Goal: Navigation & Orientation: Find specific page/section

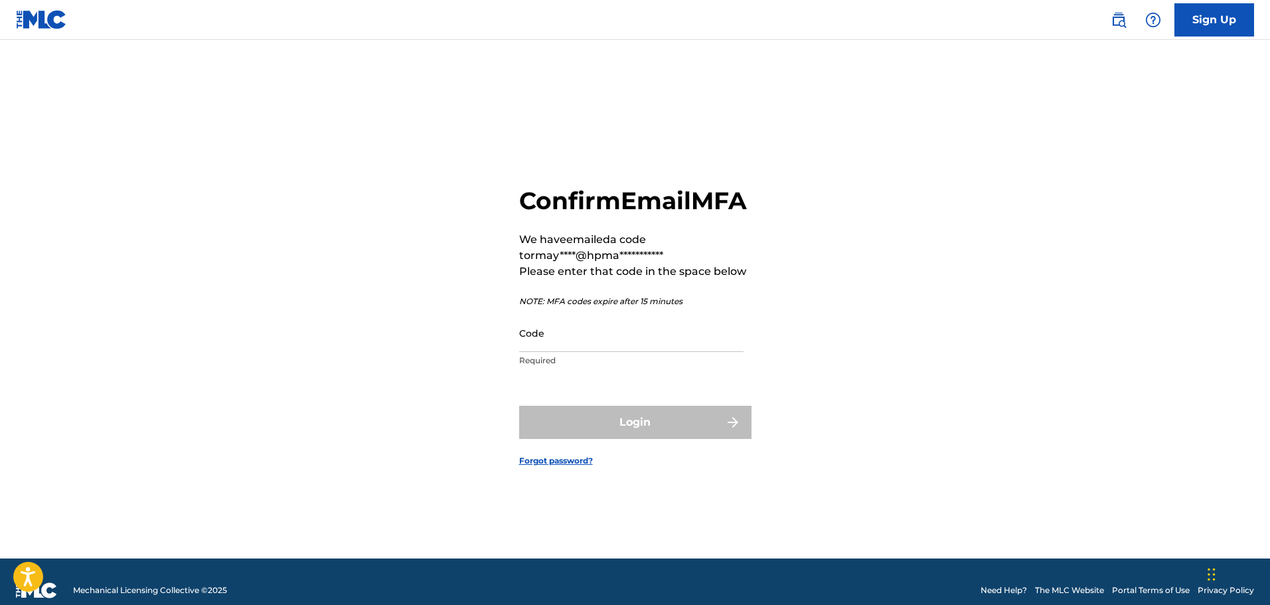
click at [547, 352] on input "Code" at bounding box center [631, 333] width 224 height 38
paste input "835547"
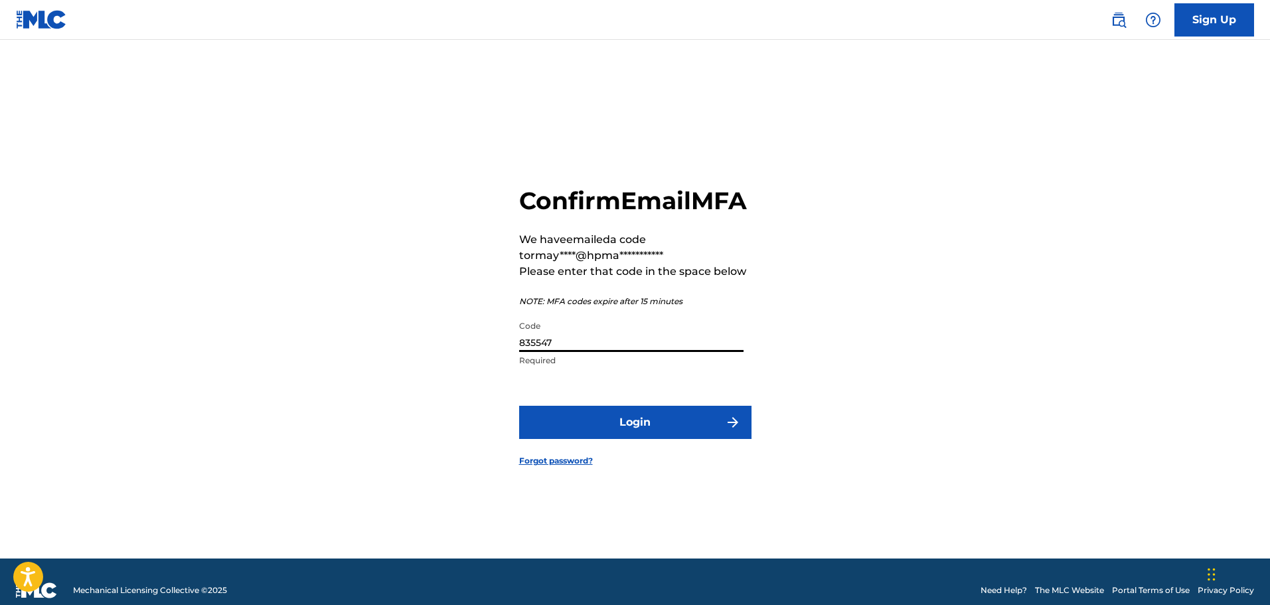
type input "835547"
click at [588, 437] on button "Login" at bounding box center [635, 422] width 232 height 33
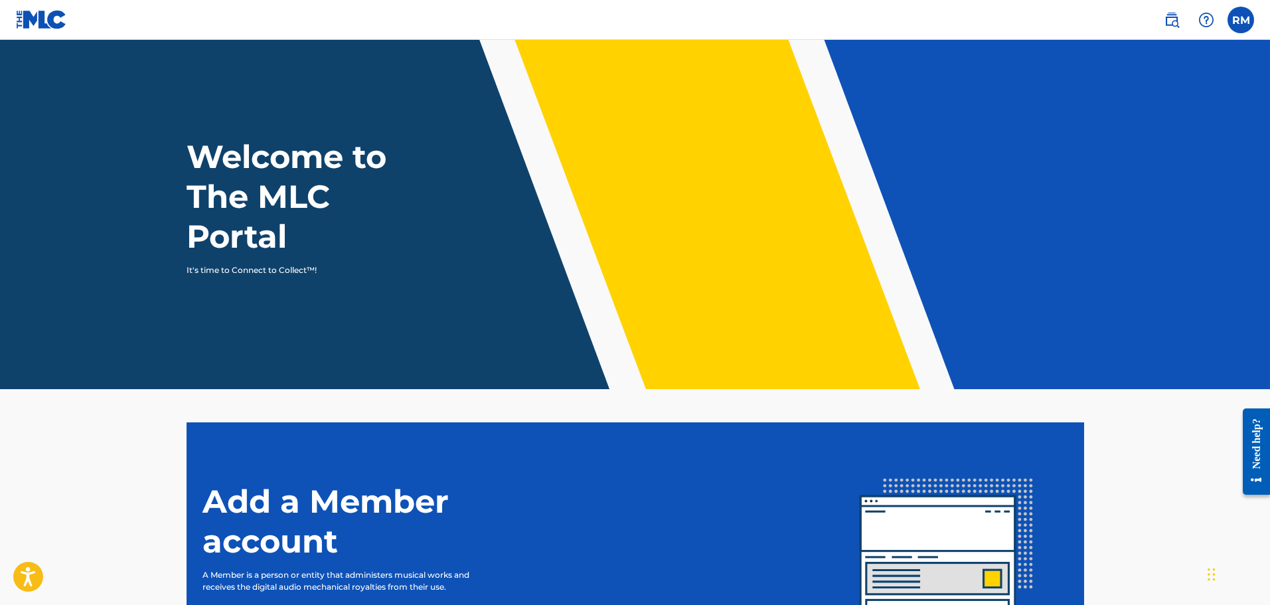
click at [1176, 12] on img at bounding box center [1172, 20] width 16 height 16
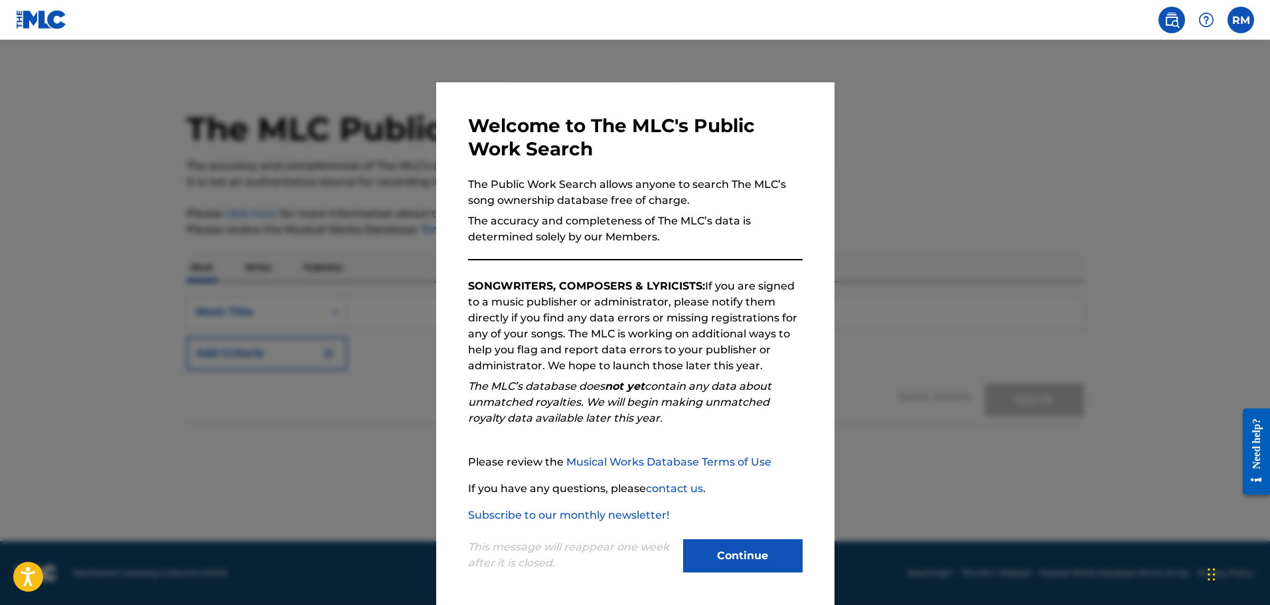
click at [726, 550] on button "Continue" at bounding box center [743, 555] width 120 height 33
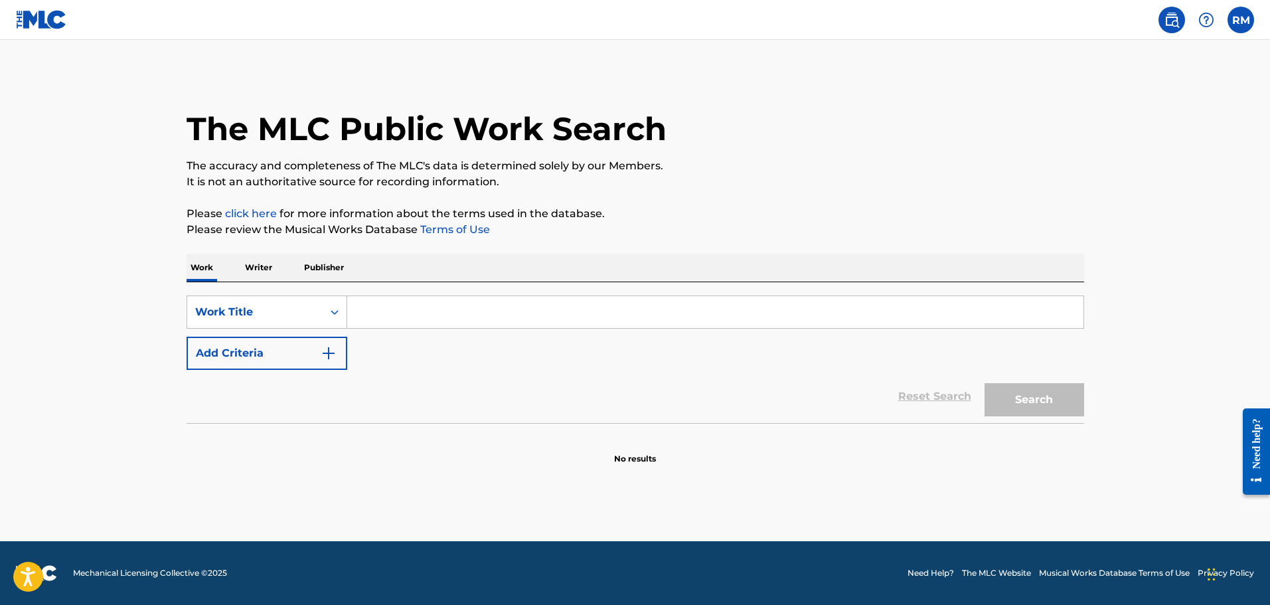
click at [29, 11] on img at bounding box center [41, 19] width 51 height 19
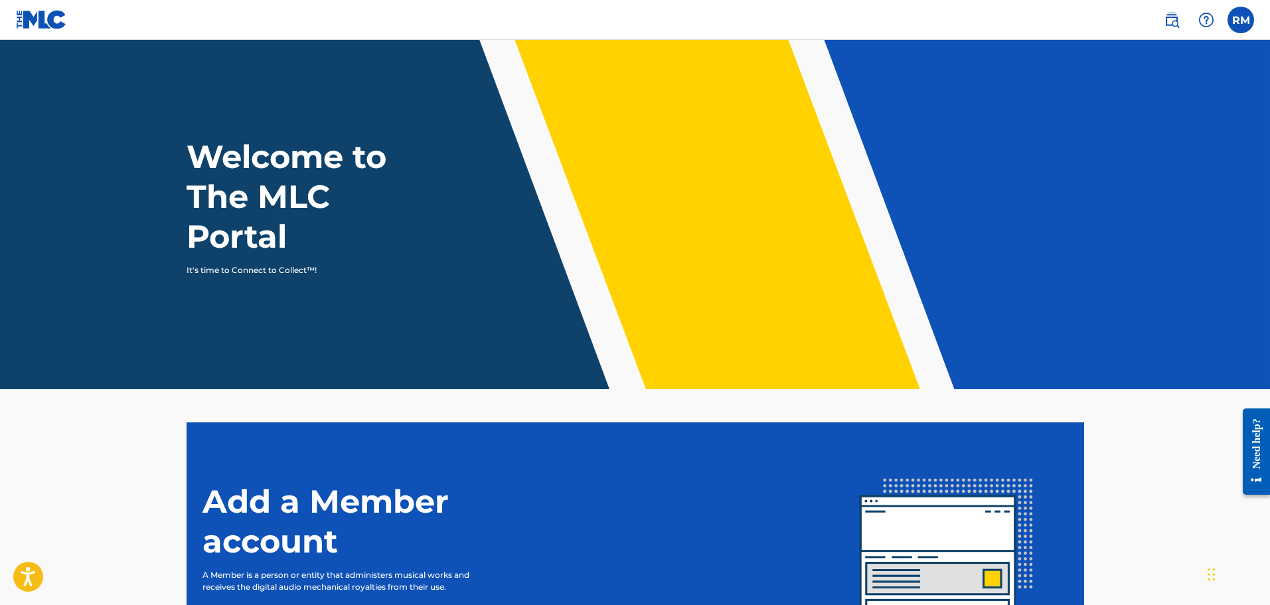
click at [1243, 12] on label at bounding box center [1241, 20] width 27 height 27
click at [1241, 20] on input "RM [PERSON_NAME] [EMAIL_ADDRESS][DOMAIN_NAME] Notification Preferences Profile …" at bounding box center [1241, 20] width 0 height 0
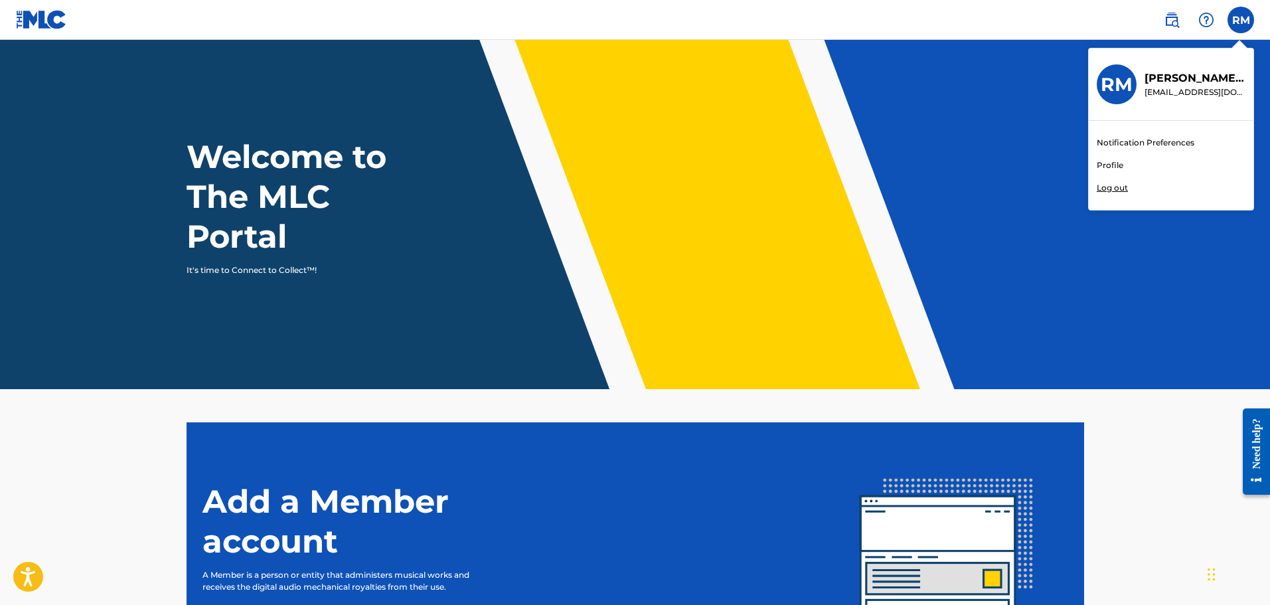
click at [1210, 16] on img at bounding box center [1206, 20] width 16 height 16
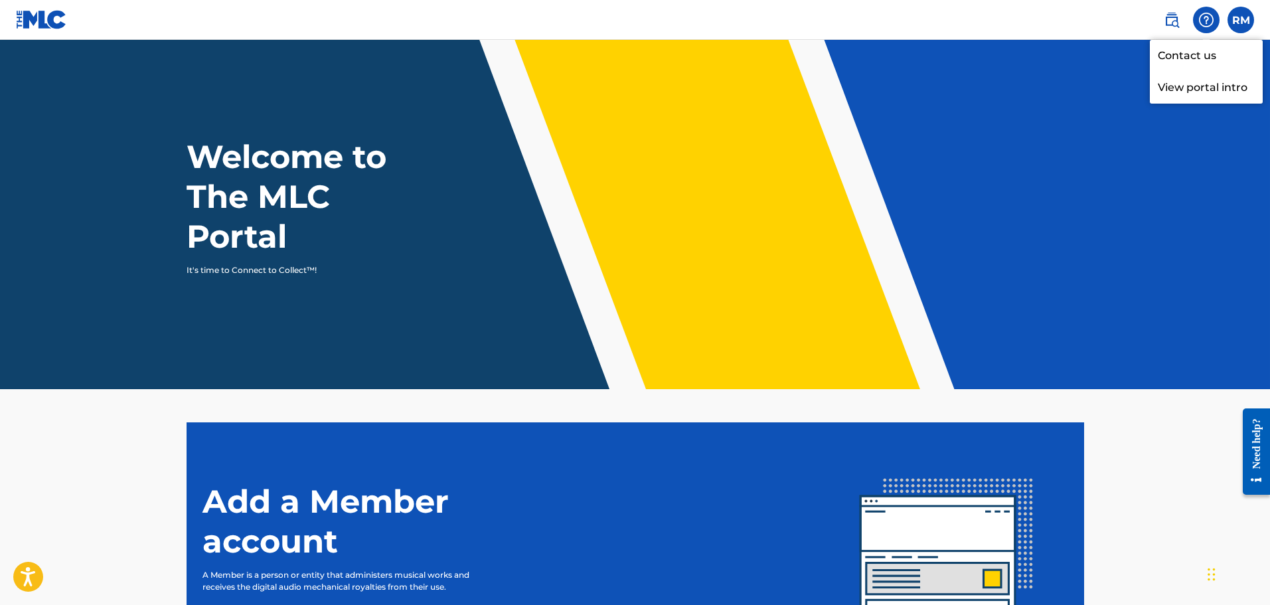
click at [40, 18] on img at bounding box center [41, 19] width 51 height 19
